Goal: Task Accomplishment & Management: Use online tool/utility

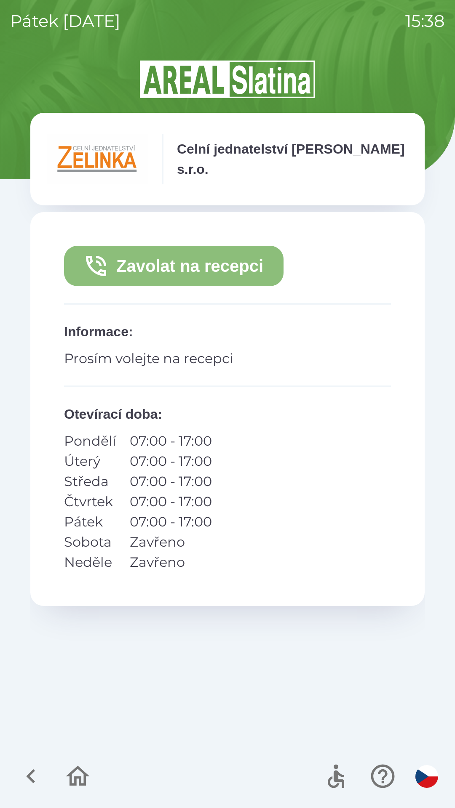
click at [198, 272] on button "Zavolat na recepci" at bounding box center [173, 266] width 219 height 40
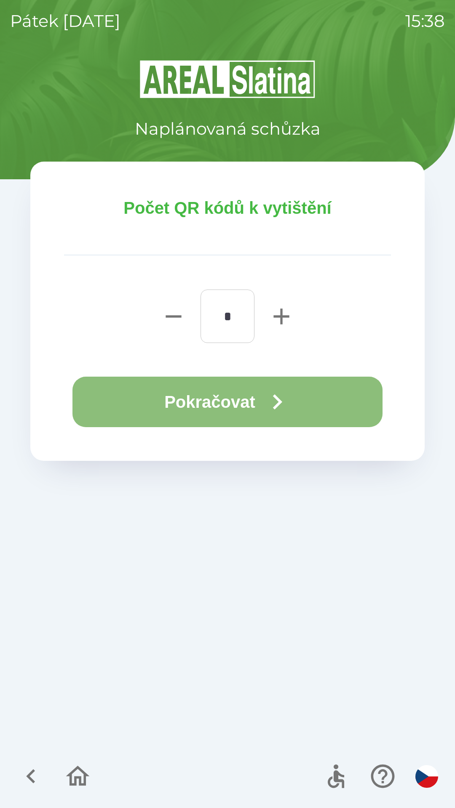
click at [204, 395] on button "Pokračovat" at bounding box center [227, 402] width 310 height 51
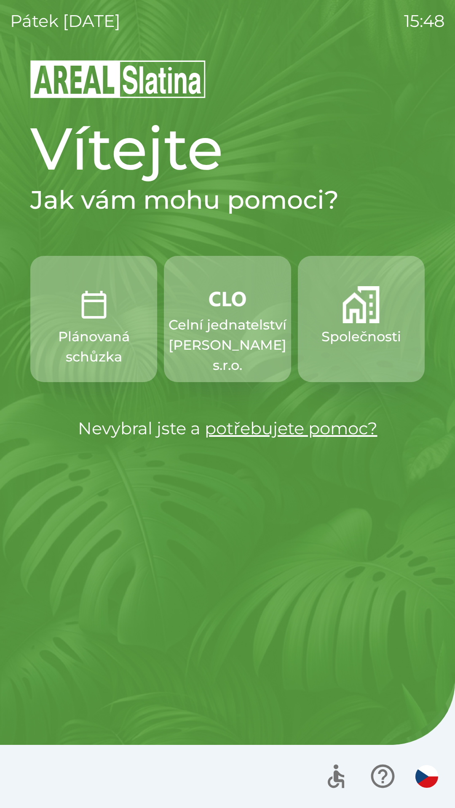
click at [230, 312] on button "Celní jednatelství [PERSON_NAME] s.r.o." at bounding box center [227, 319] width 127 height 126
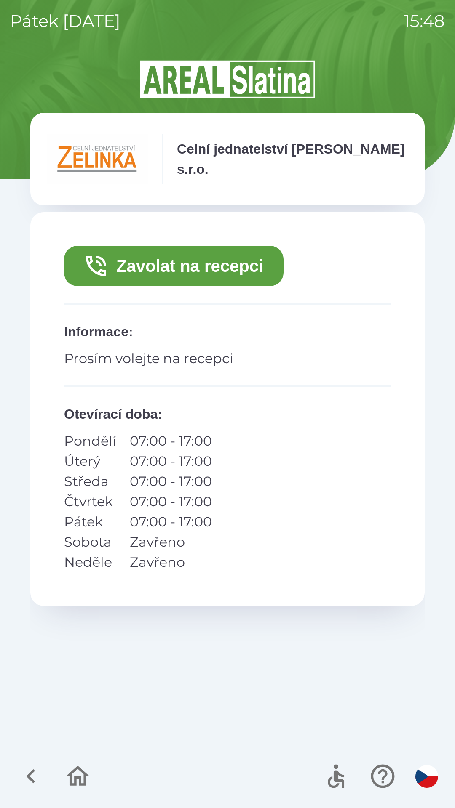
click at [35, 777] on icon "button" at bounding box center [31, 776] width 28 height 28
